Goal: Transaction & Acquisition: Purchase product/service

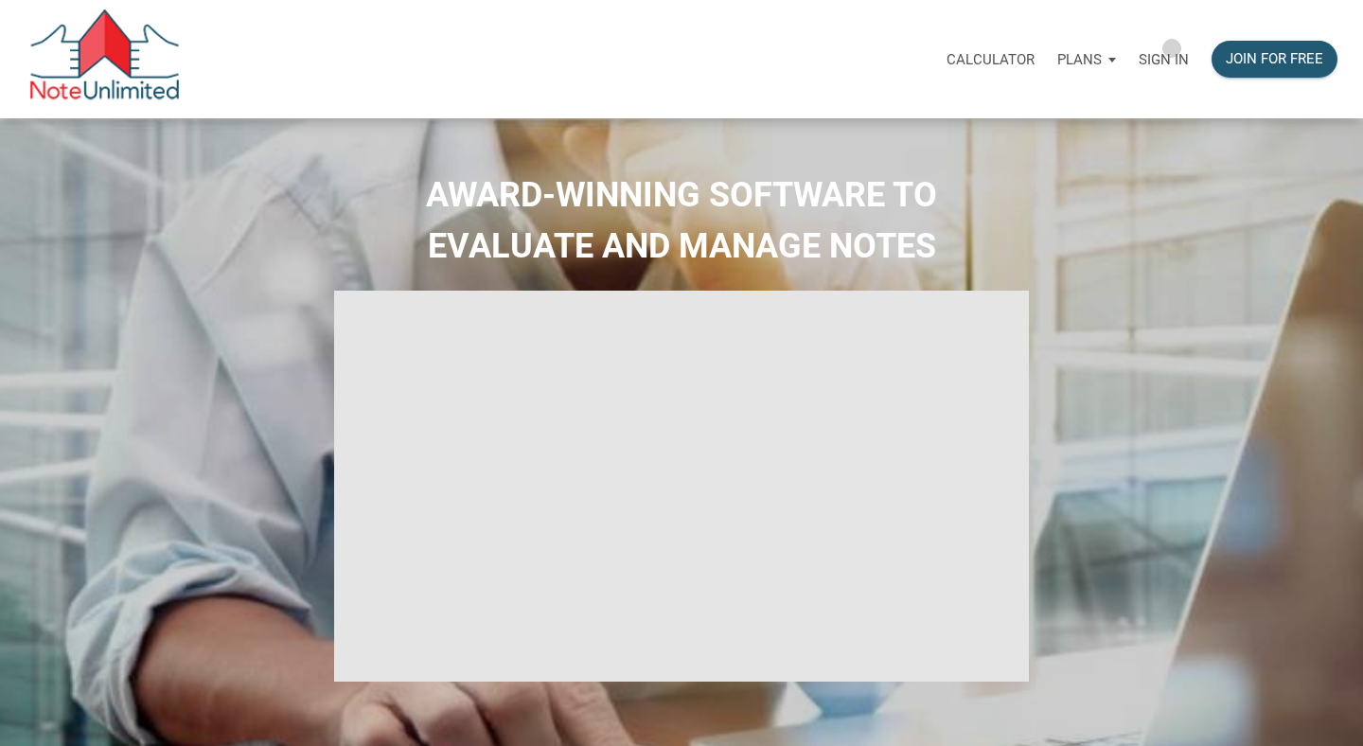
click at [1172, 48] on div "Sign in" at bounding box center [1163, 59] width 73 height 60
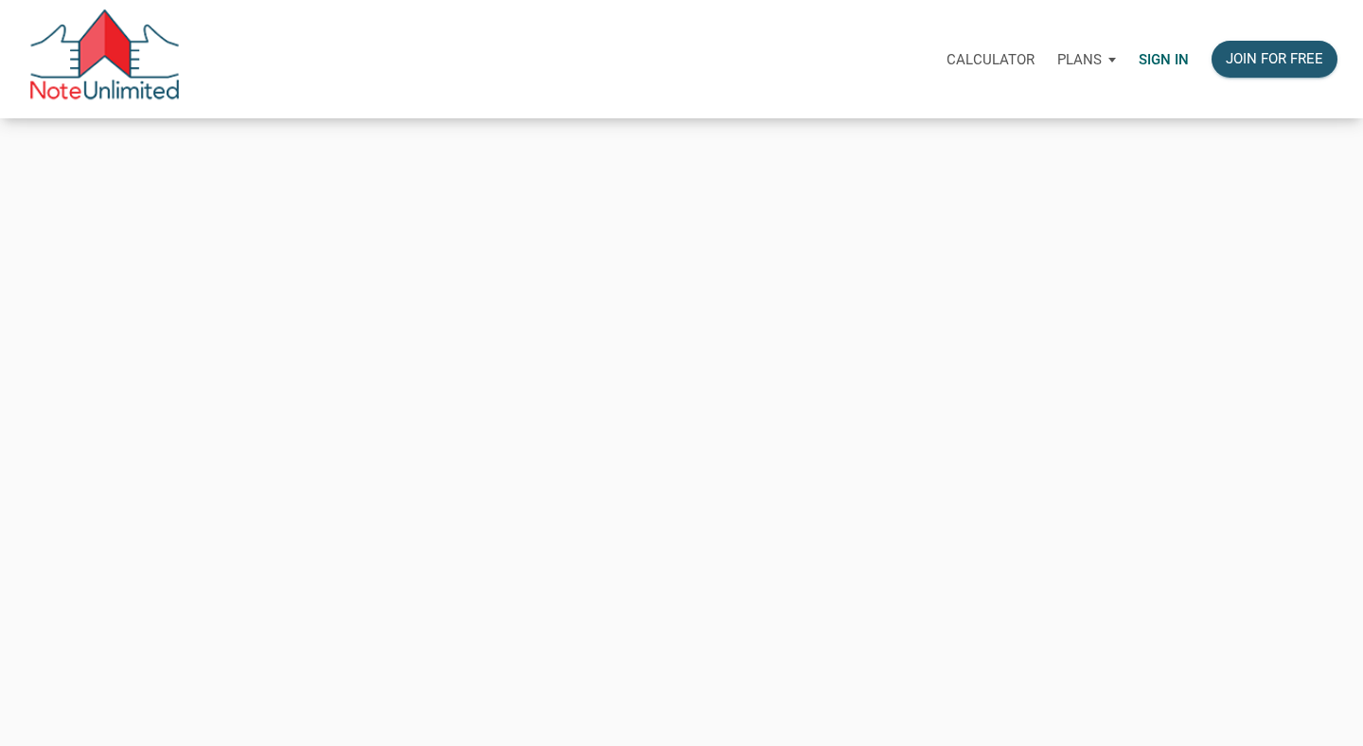
type input "[PERSON_NAME][EMAIL_ADDRESS][DOMAIN_NAME]"
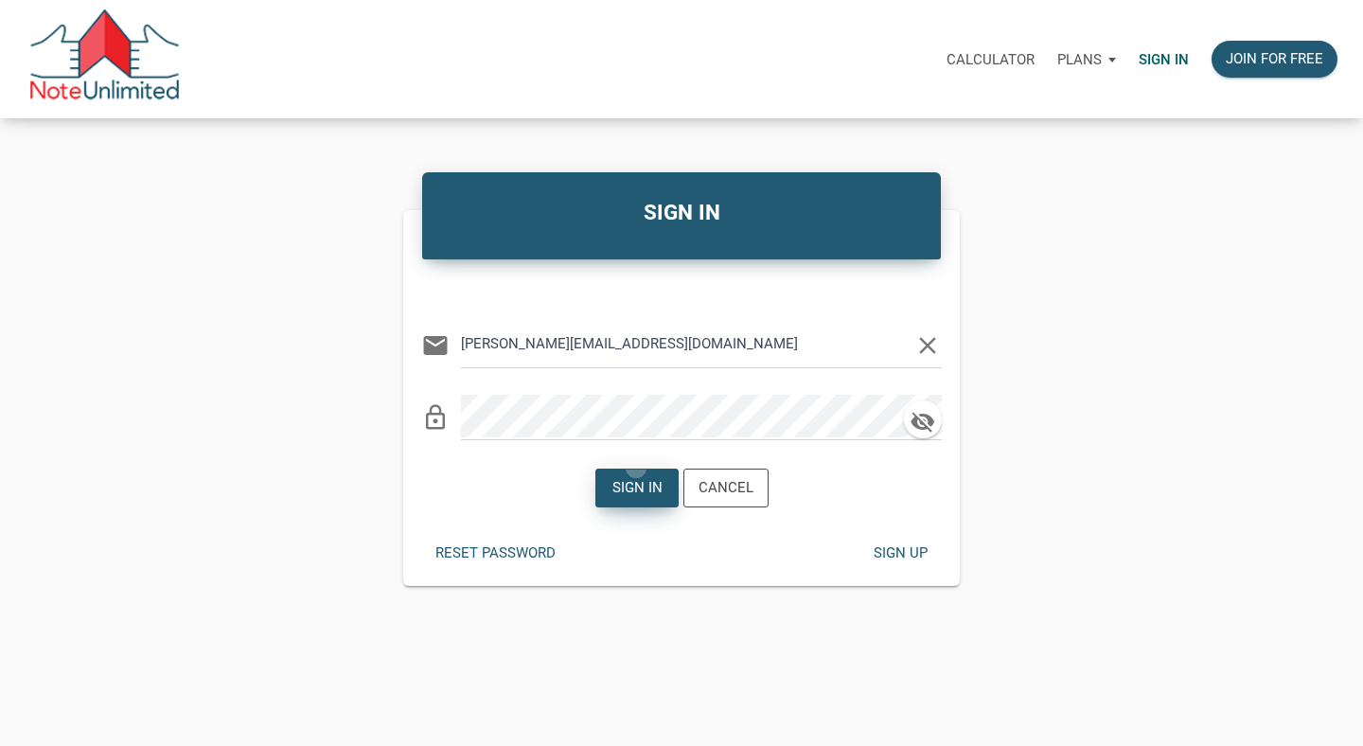
click at [636, 468] on button "Sign in" at bounding box center [636, 487] width 83 height 39
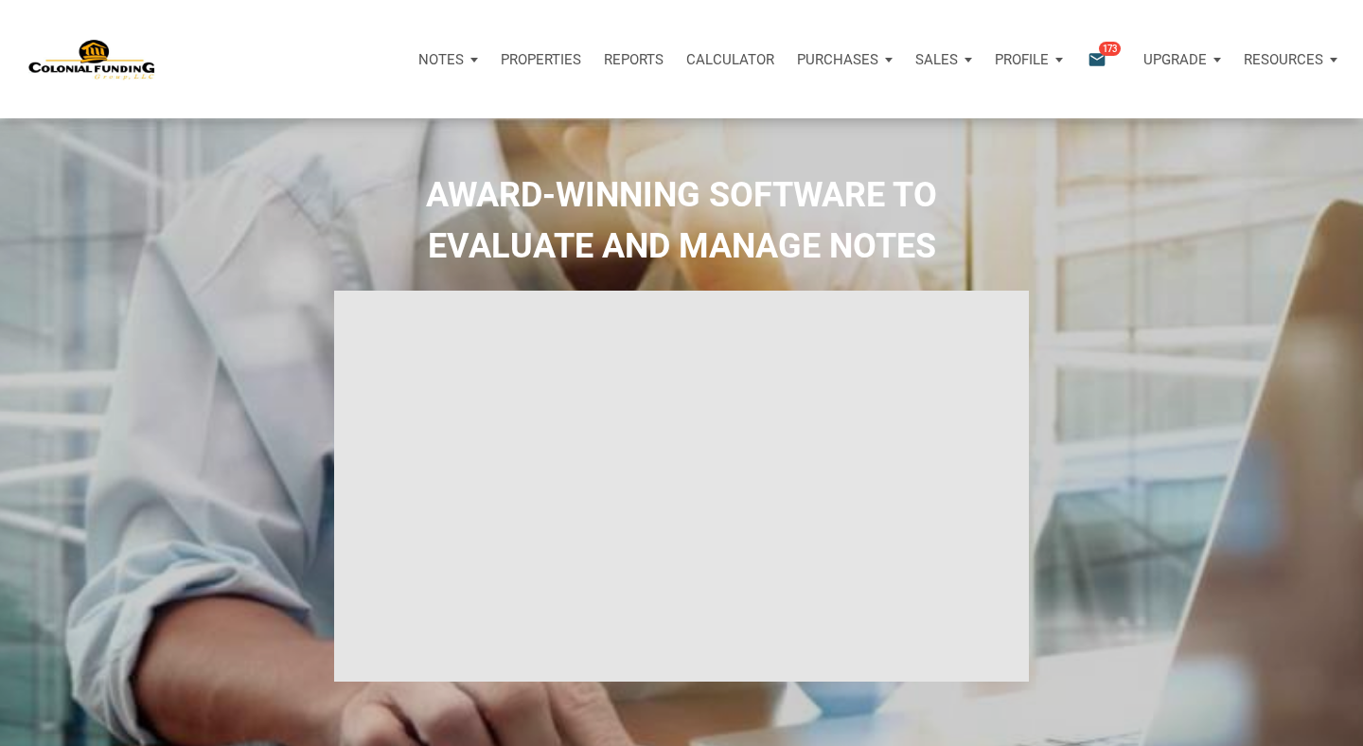
type input "Introduction to new features"
select select
click at [438, 66] on p "Notes" at bounding box center [428, 59] width 45 height 17
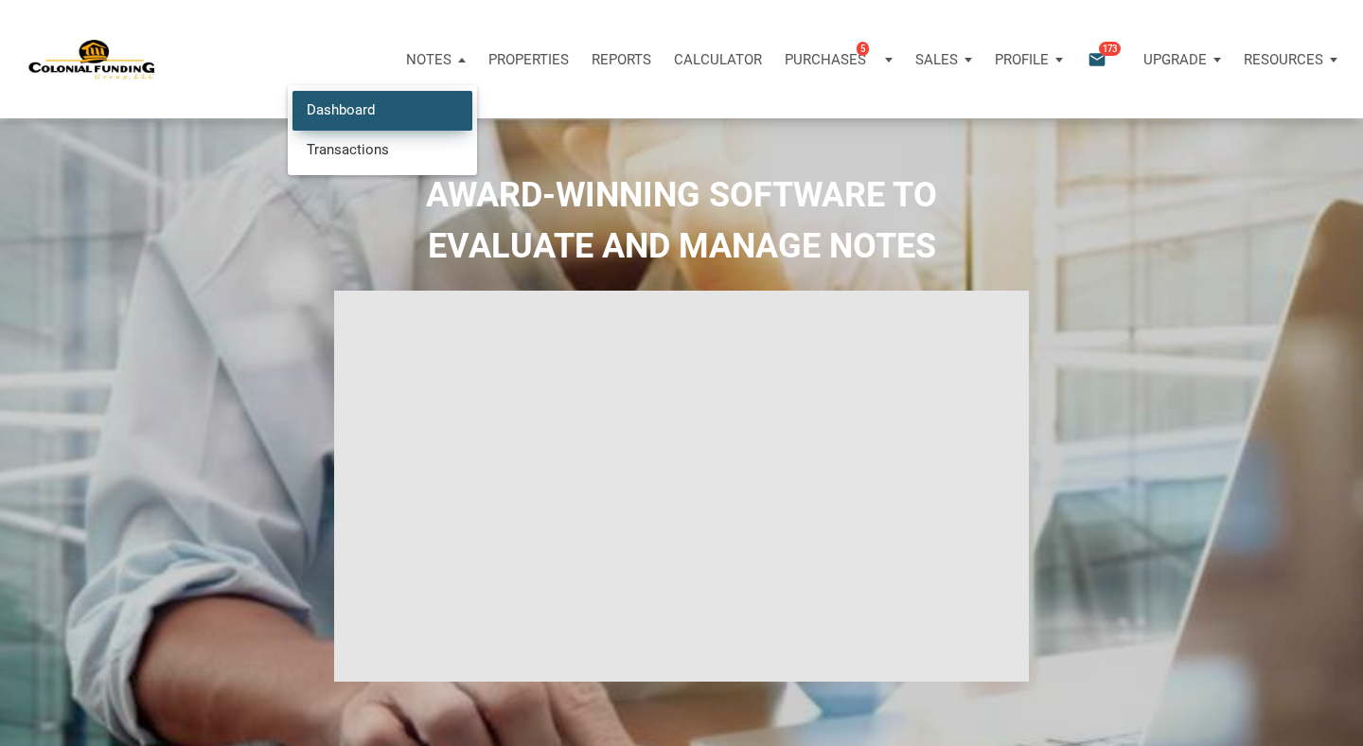
click at [412, 110] on link "Dashboard" at bounding box center [382, 110] width 180 height 39
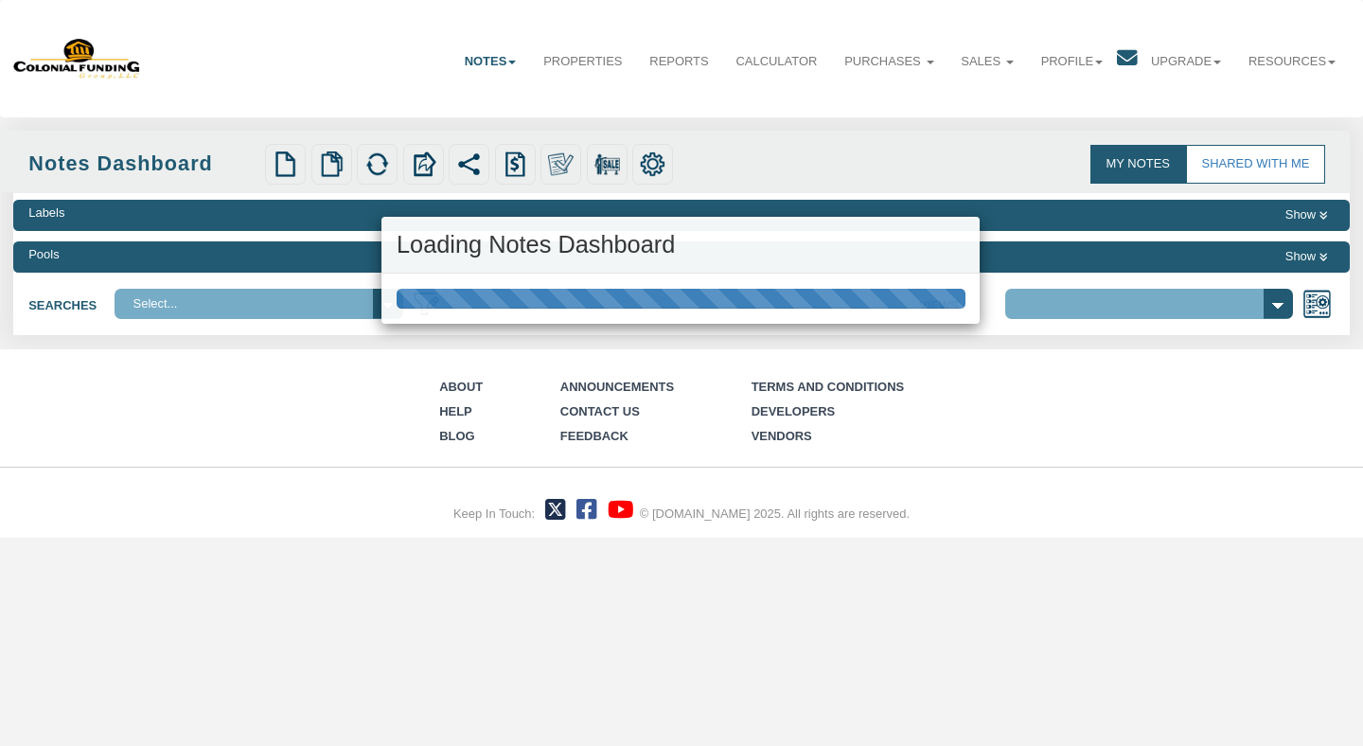
select select "316"
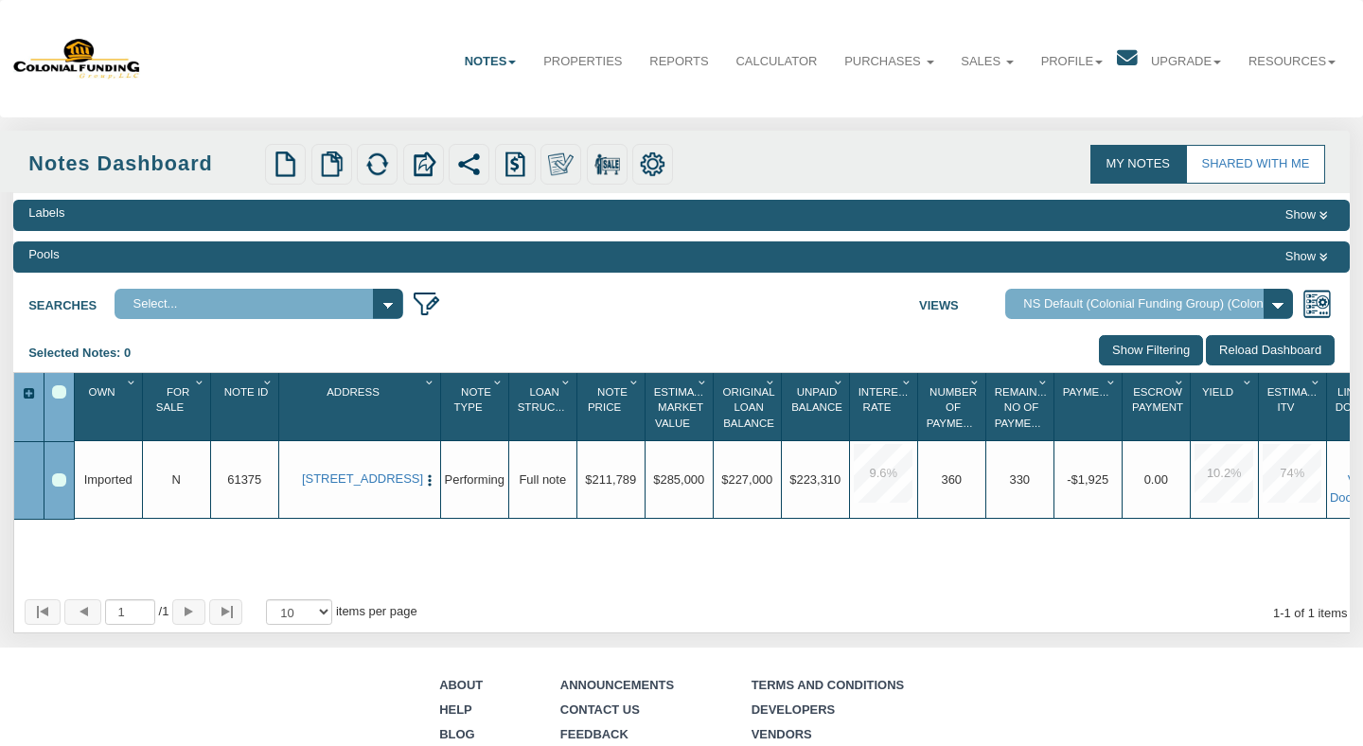
click at [506, 54] on link "Notes" at bounding box center [489, 62] width 79 height 46
click at [473, 122] on link "Transactions" at bounding box center [449, 127] width 157 height 24
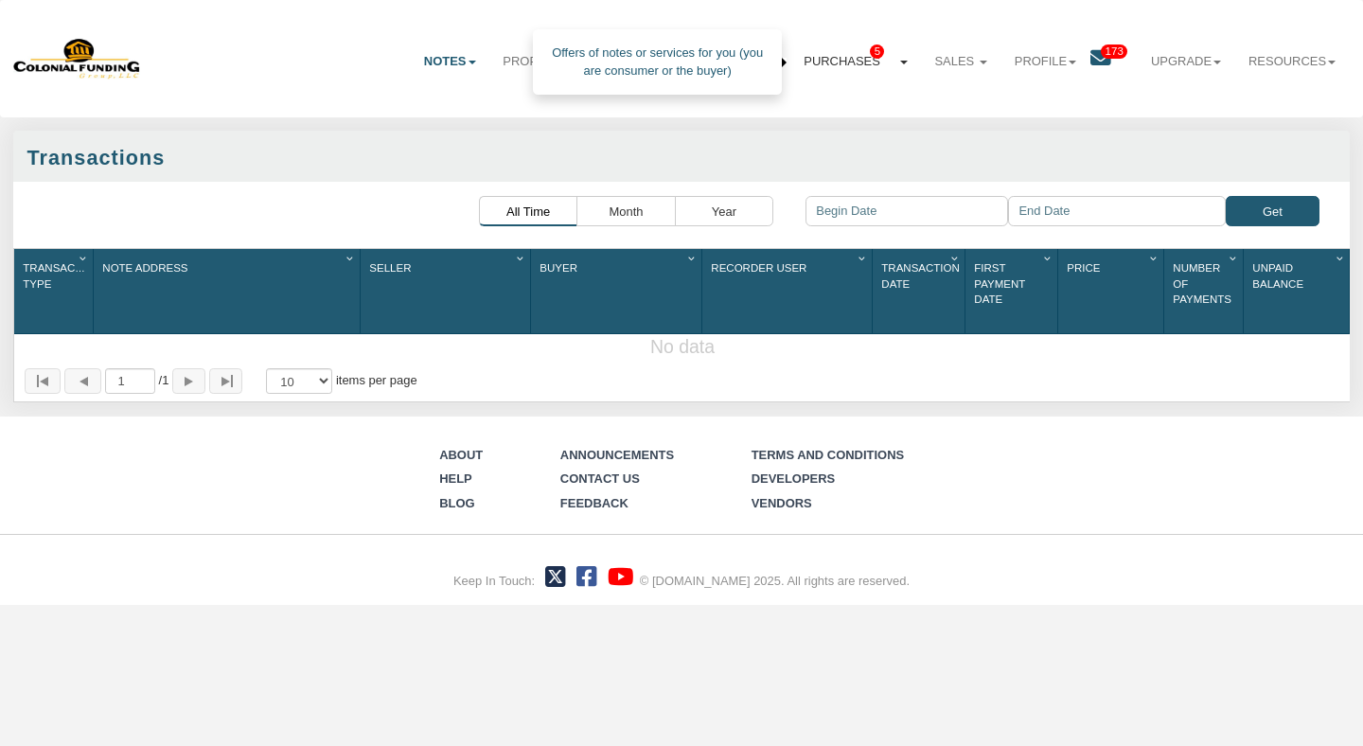
click at [875, 61] on link "Purchases 5" at bounding box center [855, 62] width 131 height 46
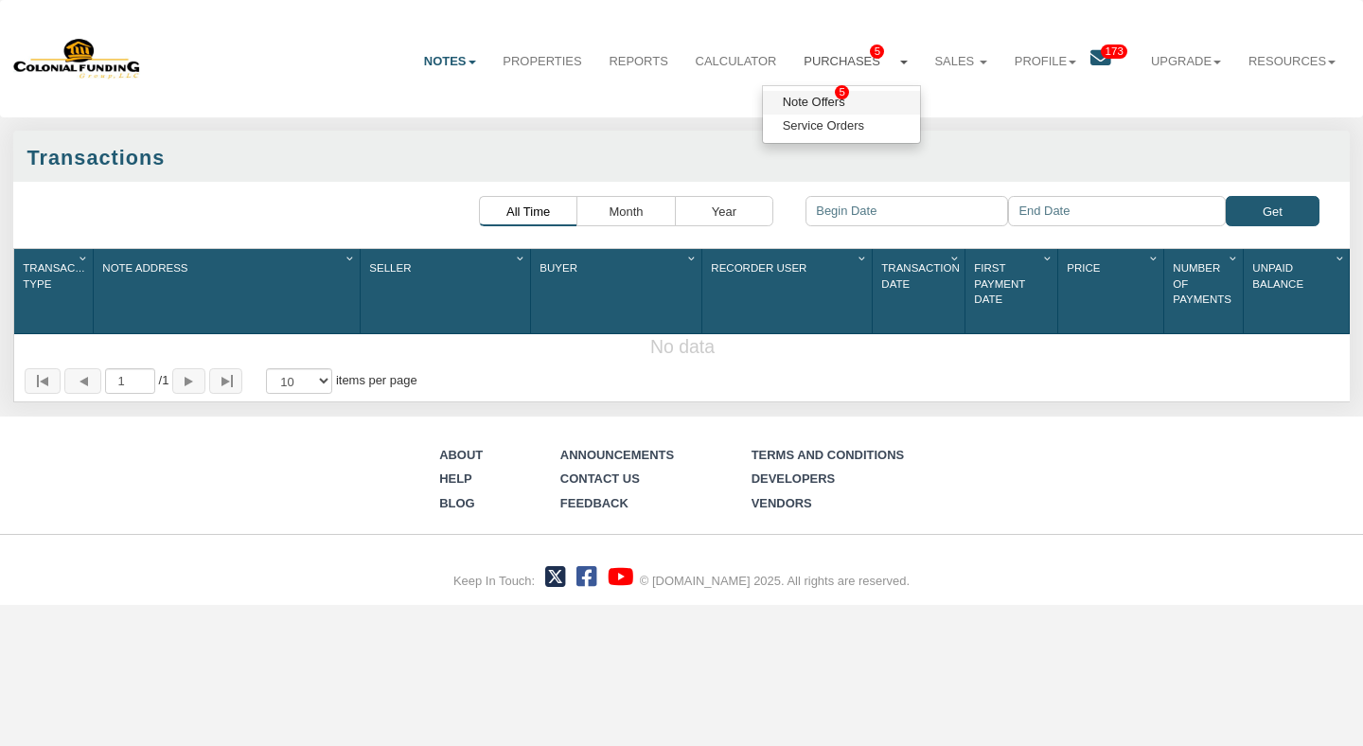
click at [834, 107] on link "Note Offers 5" at bounding box center [841, 103] width 157 height 24
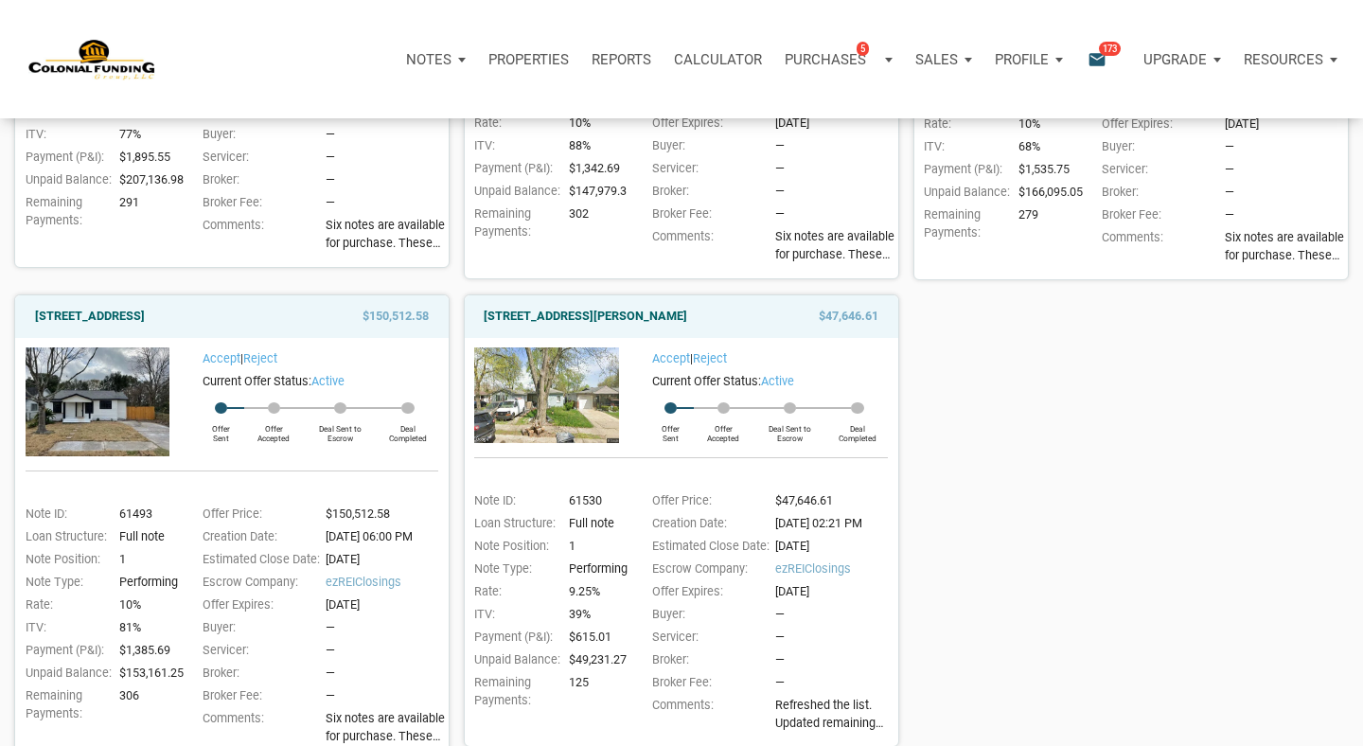
scroll to position [527, 0]
click at [618, 314] on link "3526 East Morris Street, Indianapolis, IN, 46203" at bounding box center [585, 315] width 203 height 23
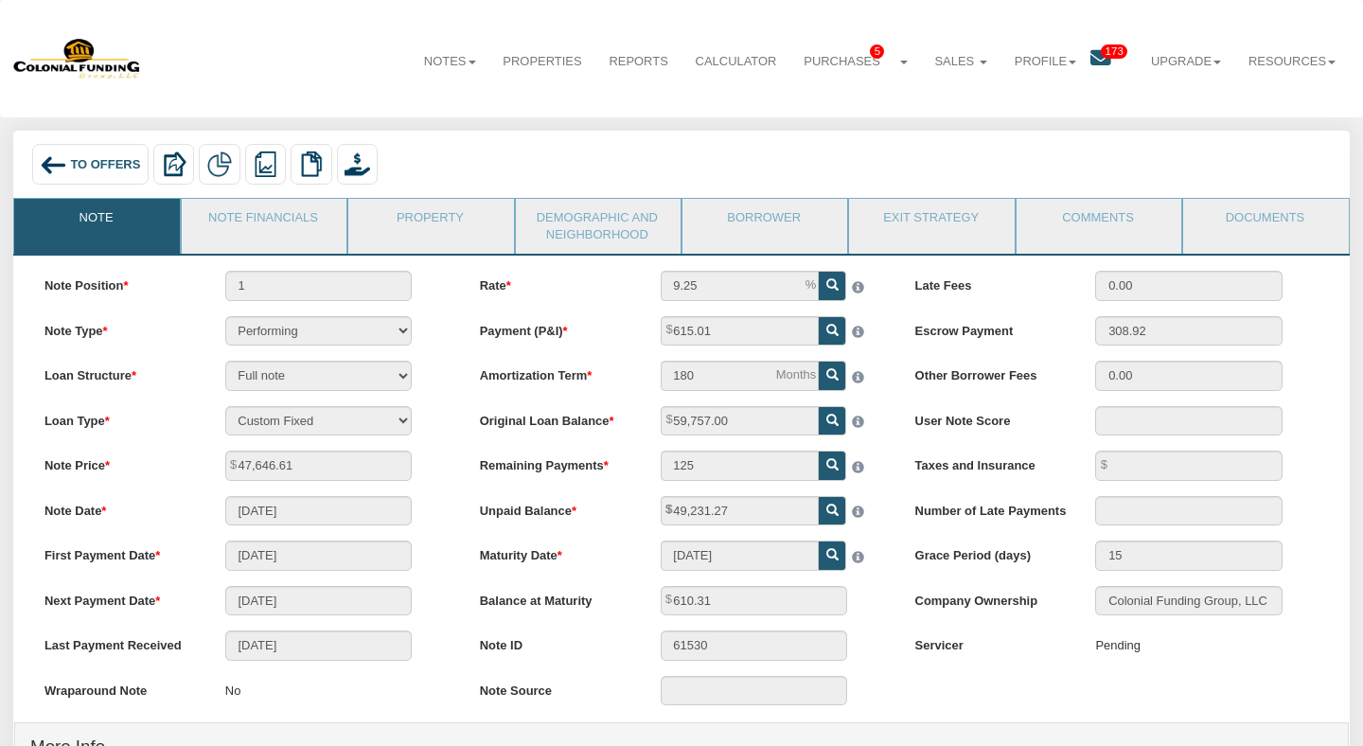
click at [1093, 62] on icon at bounding box center [1100, 58] width 21 height 21
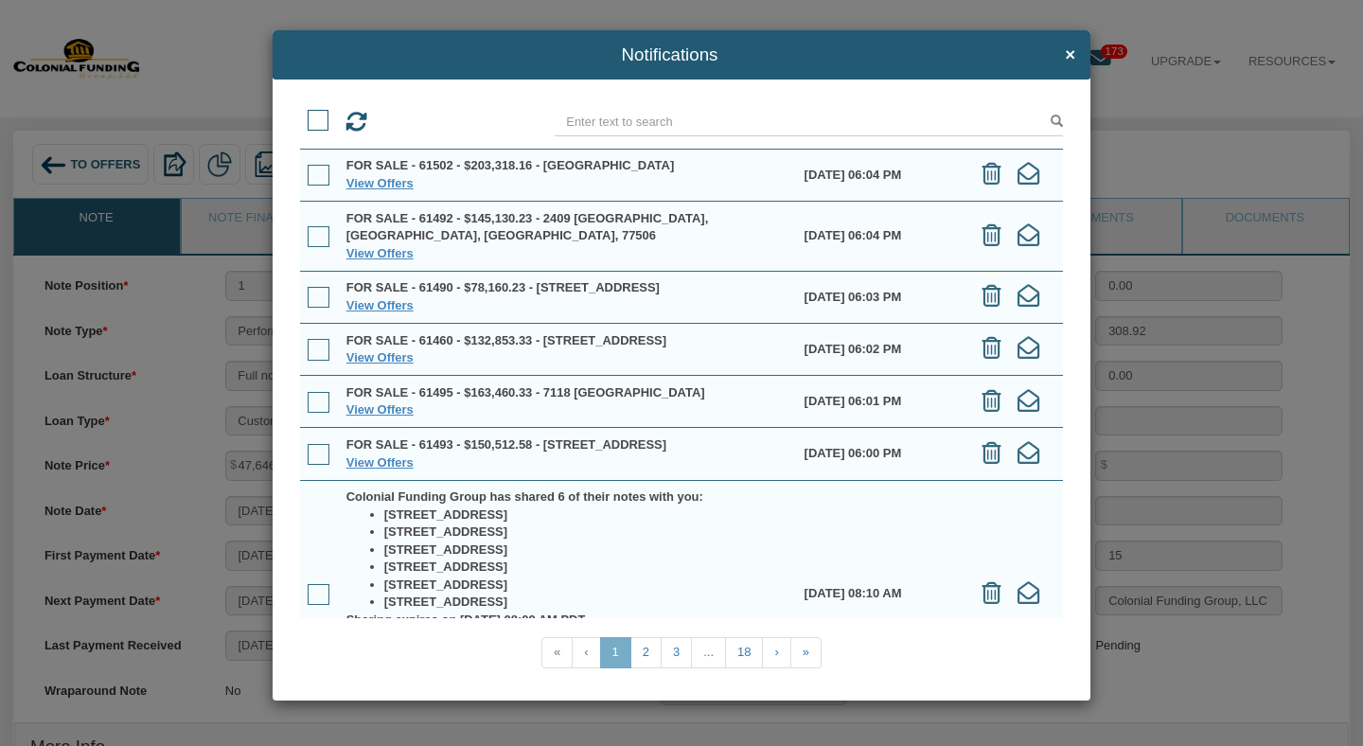
click at [1064, 59] on h4 "Notifications ×" at bounding box center [681, 55] width 787 height 20
click at [1066, 59] on span "×" at bounding box center [1070, 55] width 10 height 20
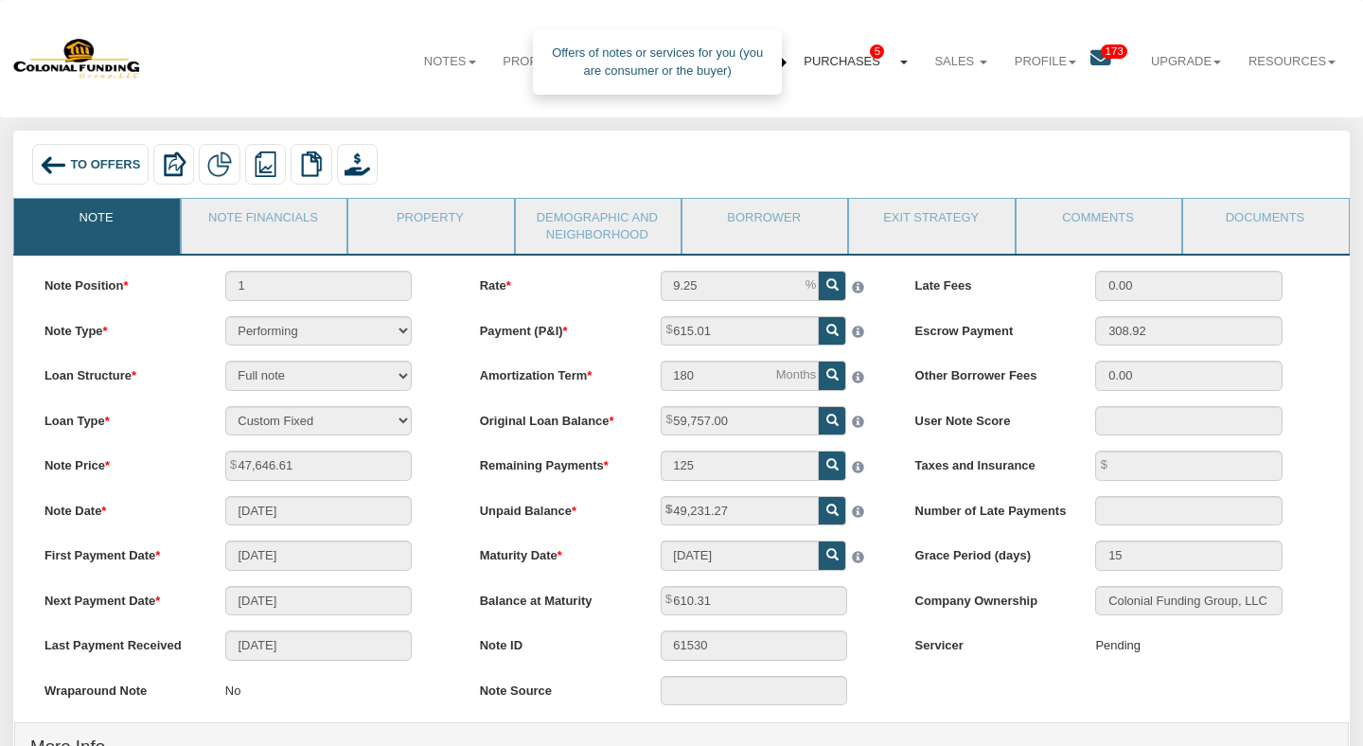
click at [855, 56] on link "Purchases 5" at bounding box center [855, 62] width 131 height 46
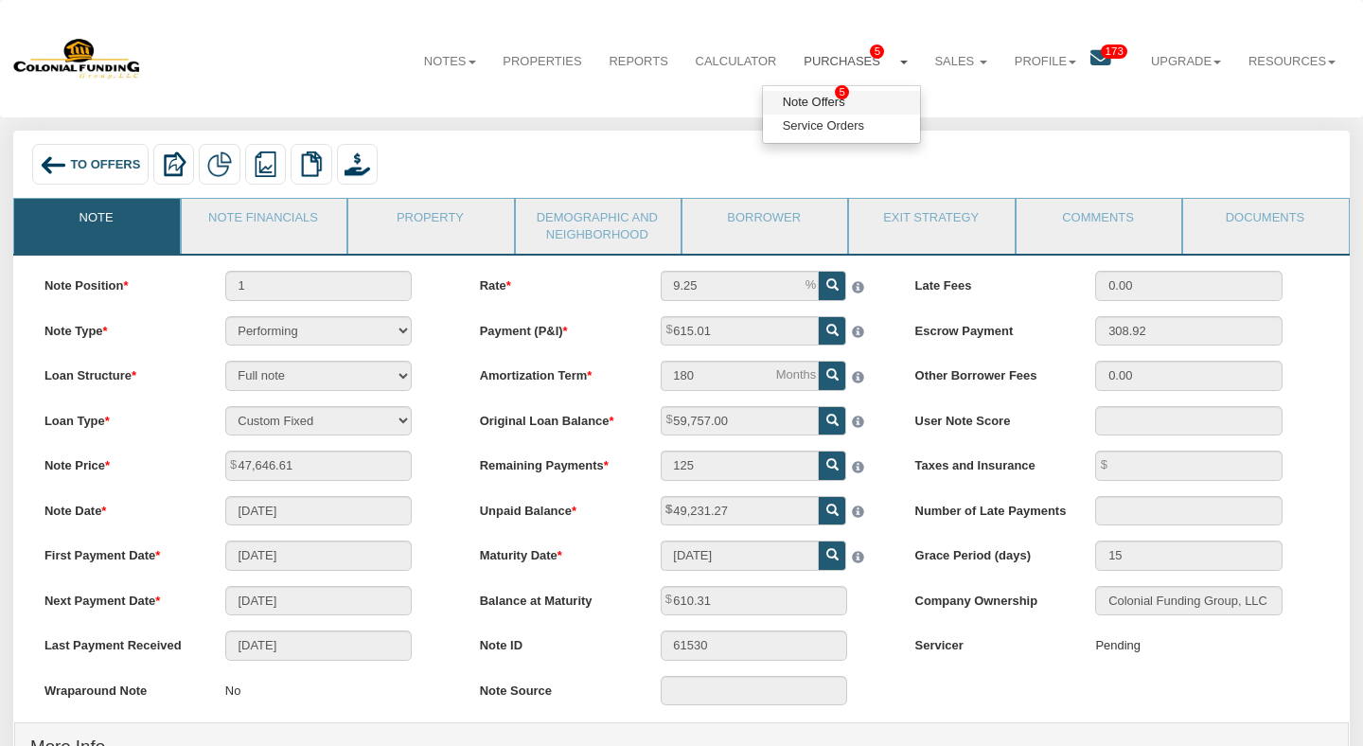
click at [820, 106] on link "Note Offers 5" at bounding box center [841, 103] width 157 height 24
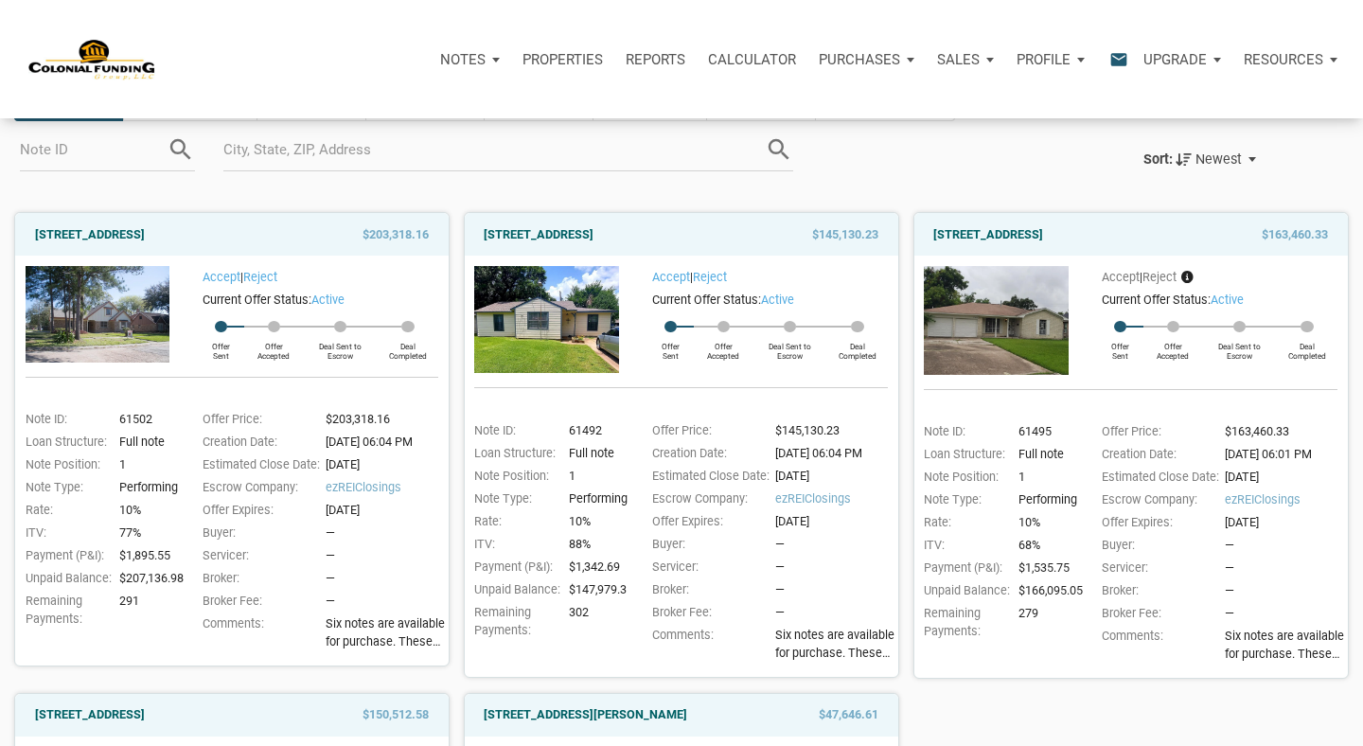
scroll to position [131, 0]
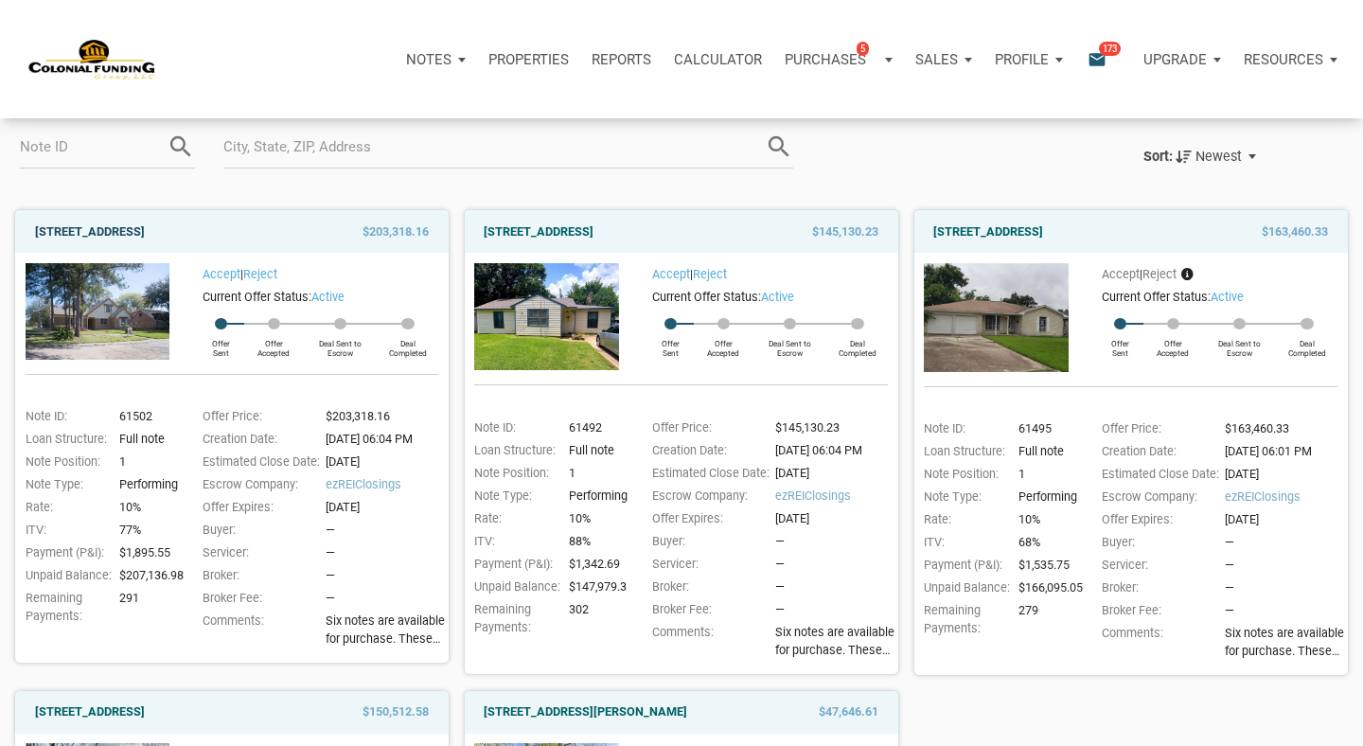
click at [145, 234] on link "[STREET_ADDRESS]" at bounding box center [90, 231] width 110 height 23
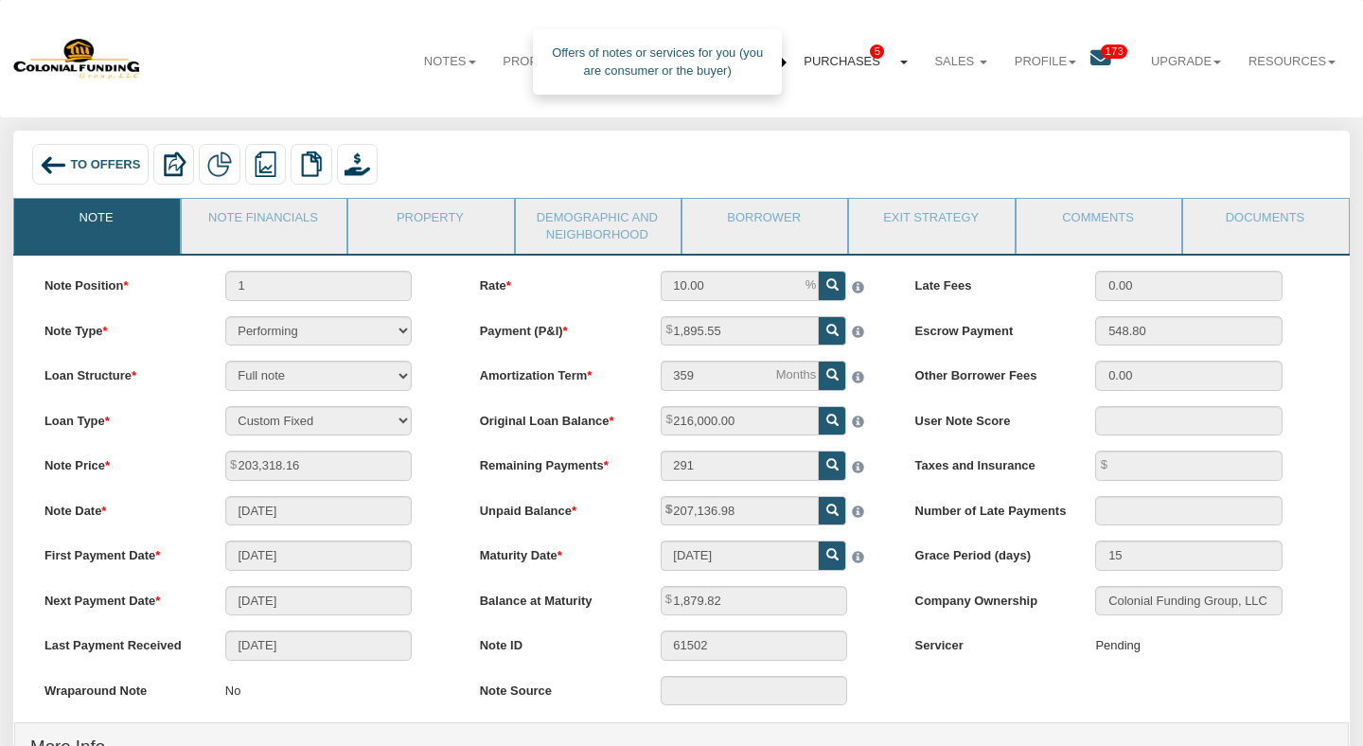
click at [864, 41] on link "Purchases 5" at bounding box center [855, 62] width 131 height 46
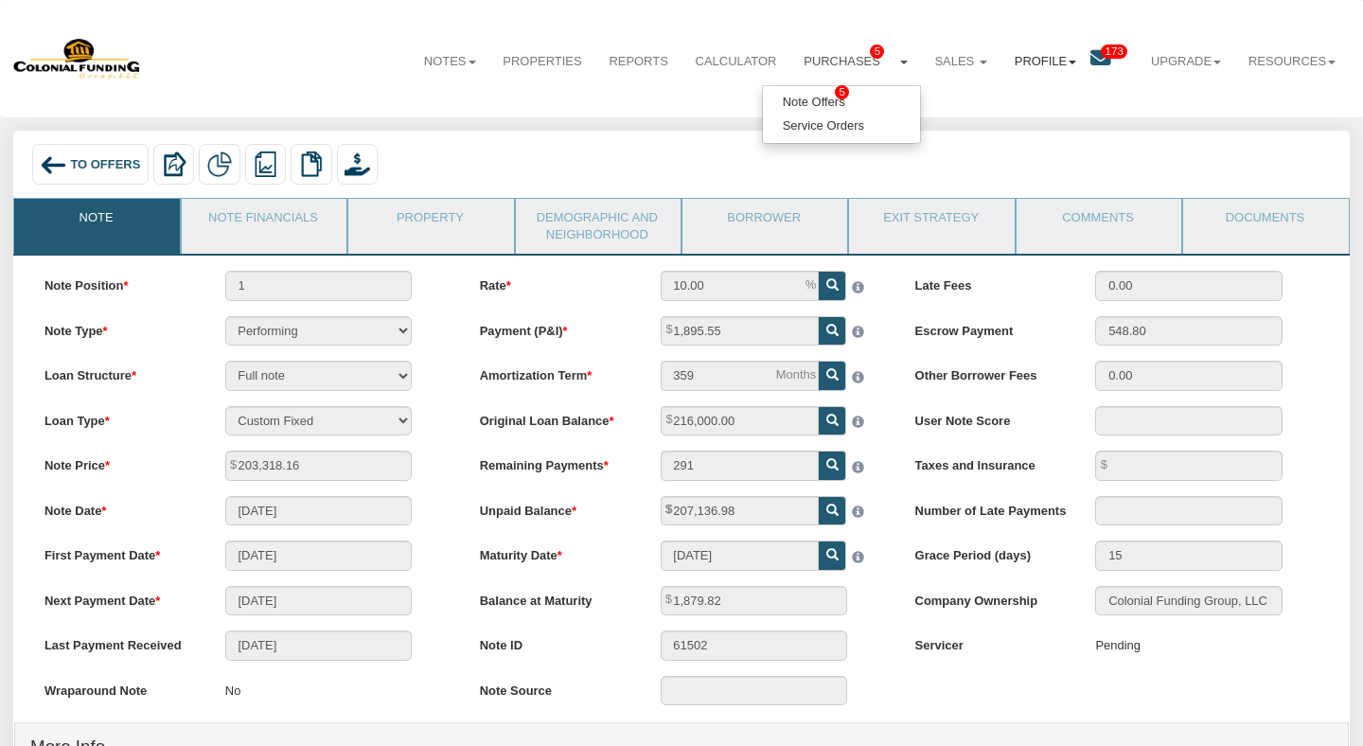
click at [1086, 49] on link "Profile" at bounding box center [1044, 62] width 89 height 46
click at [836, 150] on div "To Offers Delete with property Delete only note Redeeming and Non-Redeeming Sum…" at bounding box center [681, 167] width 1309 height 46
